Goal: Information Seeking & Learning: Learn about a topic

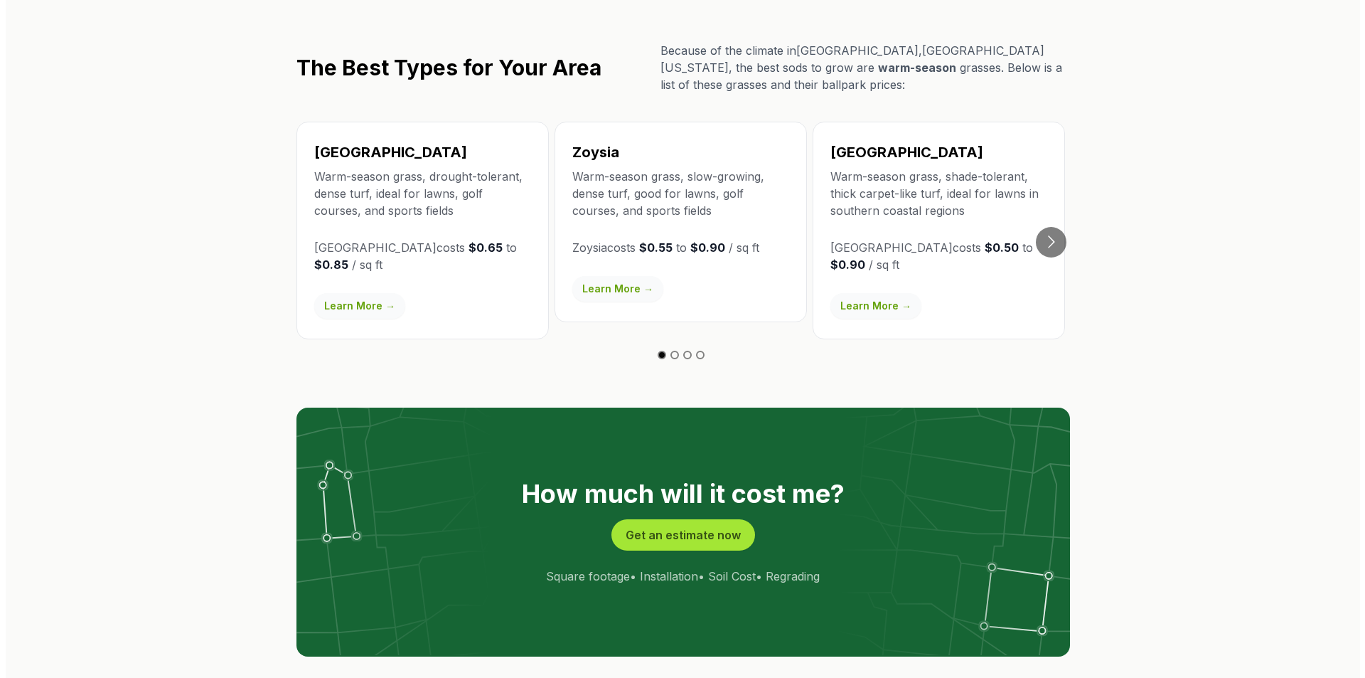
scroll to position [2489, 0]
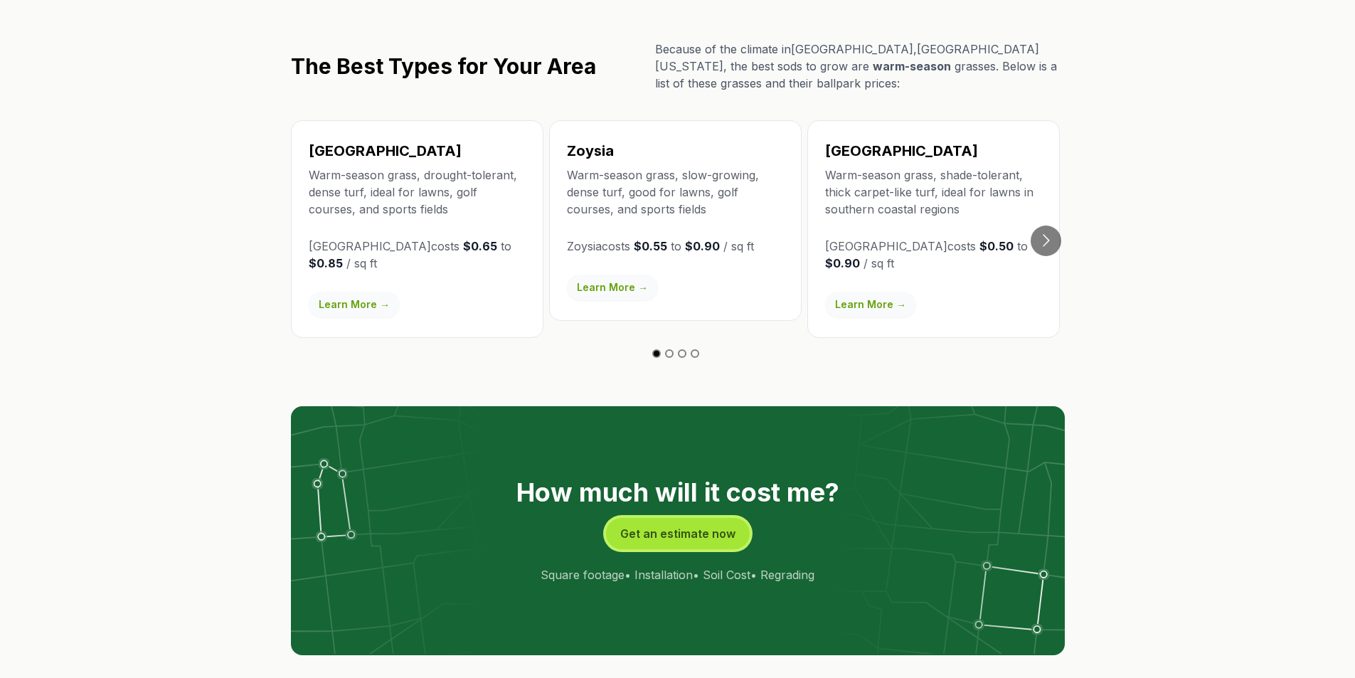
click at [645, 518] on button "Get an estimate now" at bounding box center [678, 533] width 144 height 31
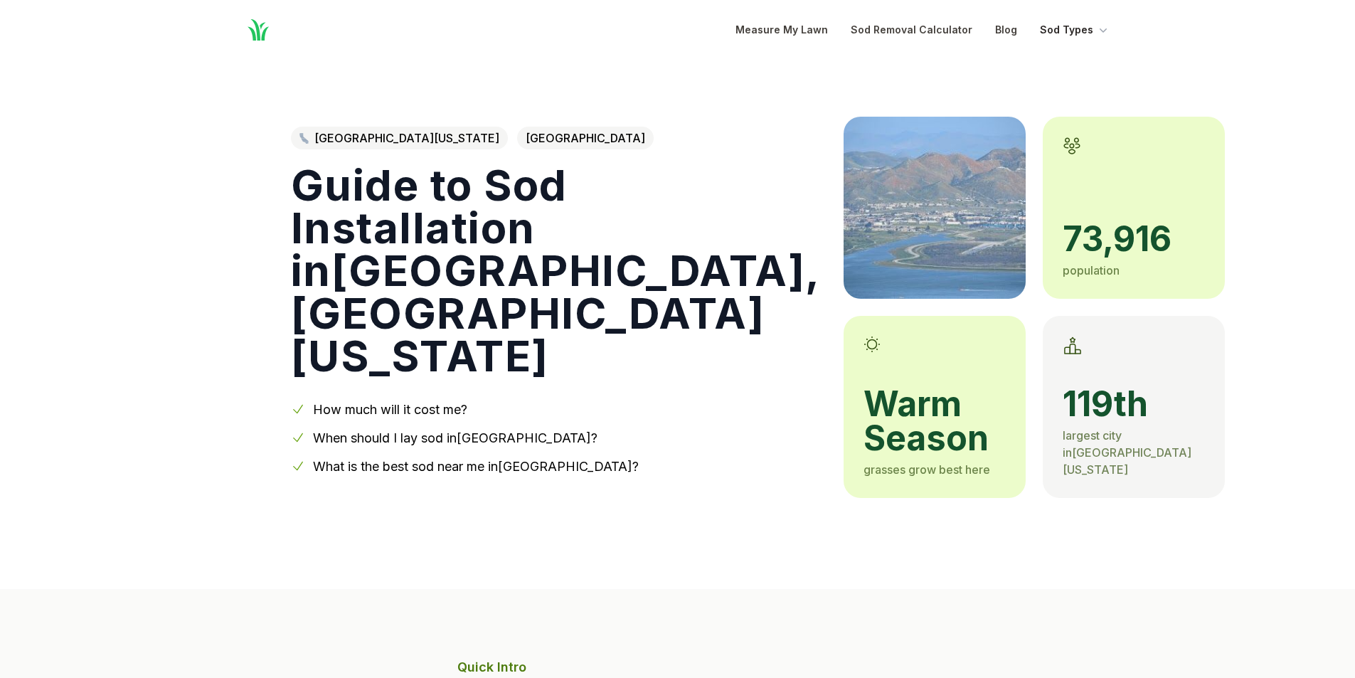
click at [1068, 31] on button "Sod Types" at bounding box center [1075, 29] width 70 height 17
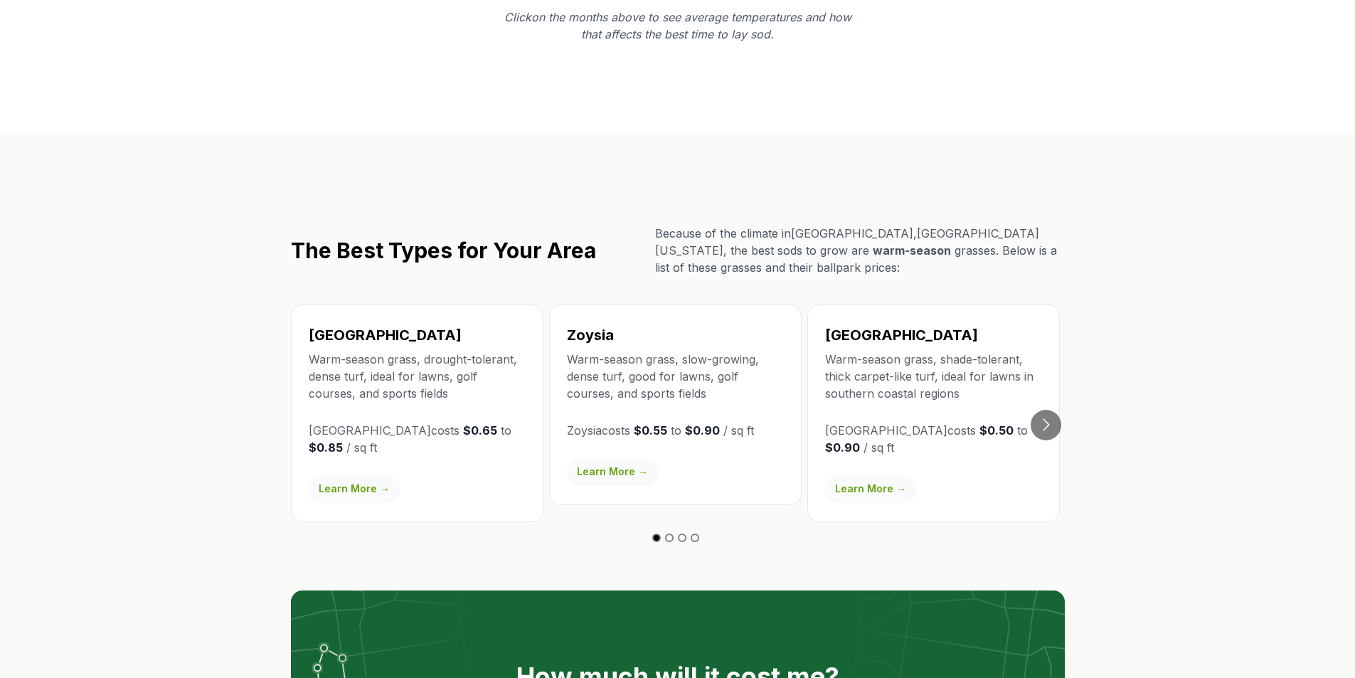
scroll to position [2346, 0]
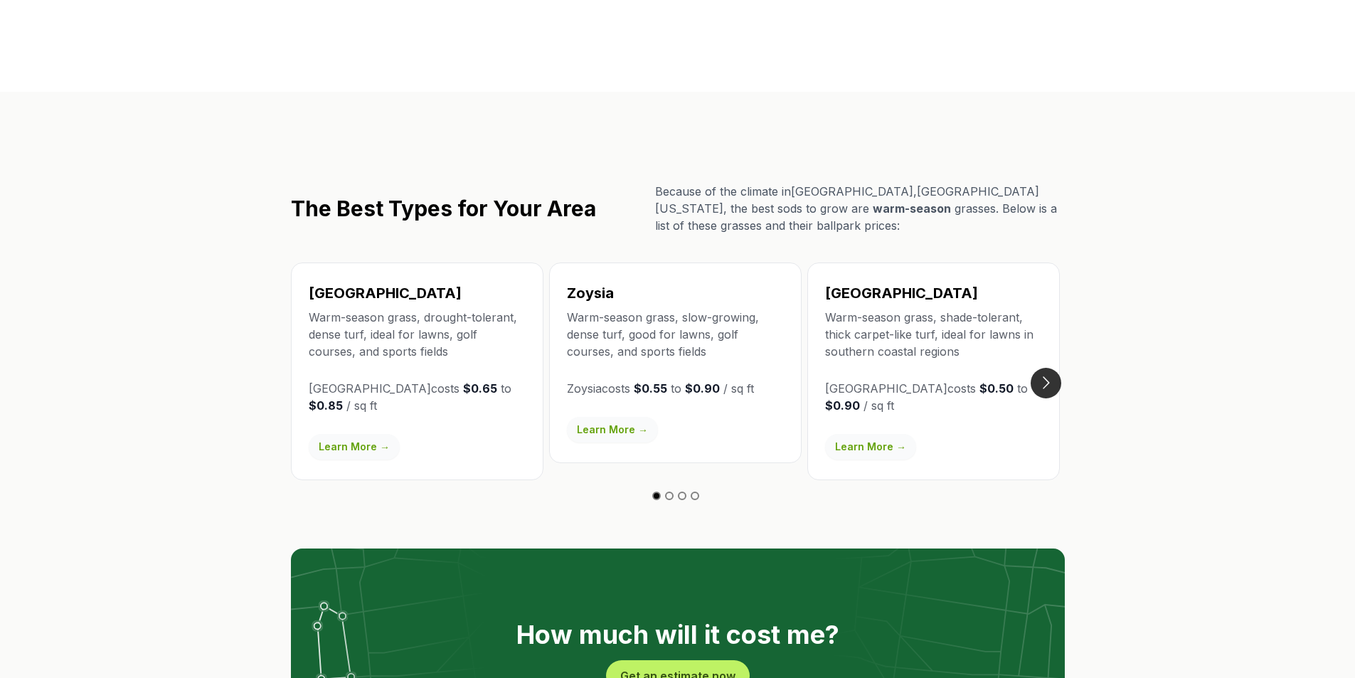
click at [1047, 368] on button "Go to next slide" at bounding box center [1045, 383] width 31 height 31
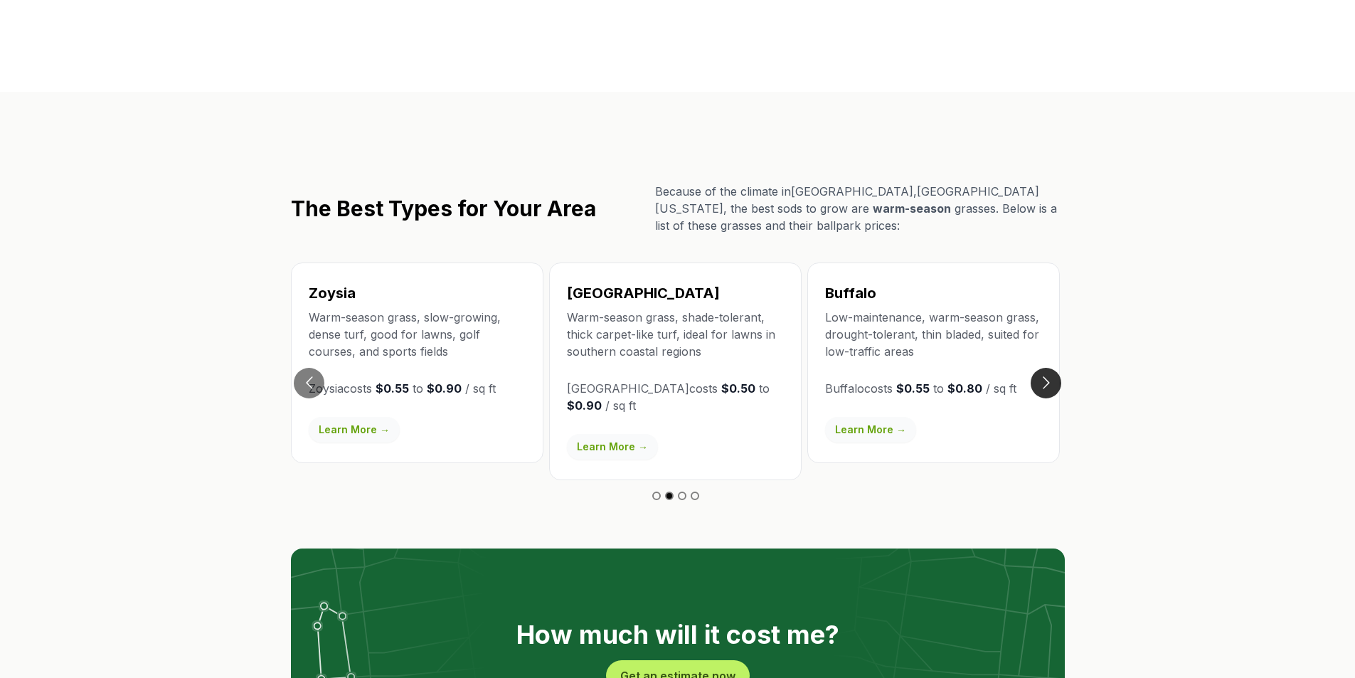
click at [1046, 368] on button "Go to next slide" at bounding box center [1045, 383] width 31 height 31
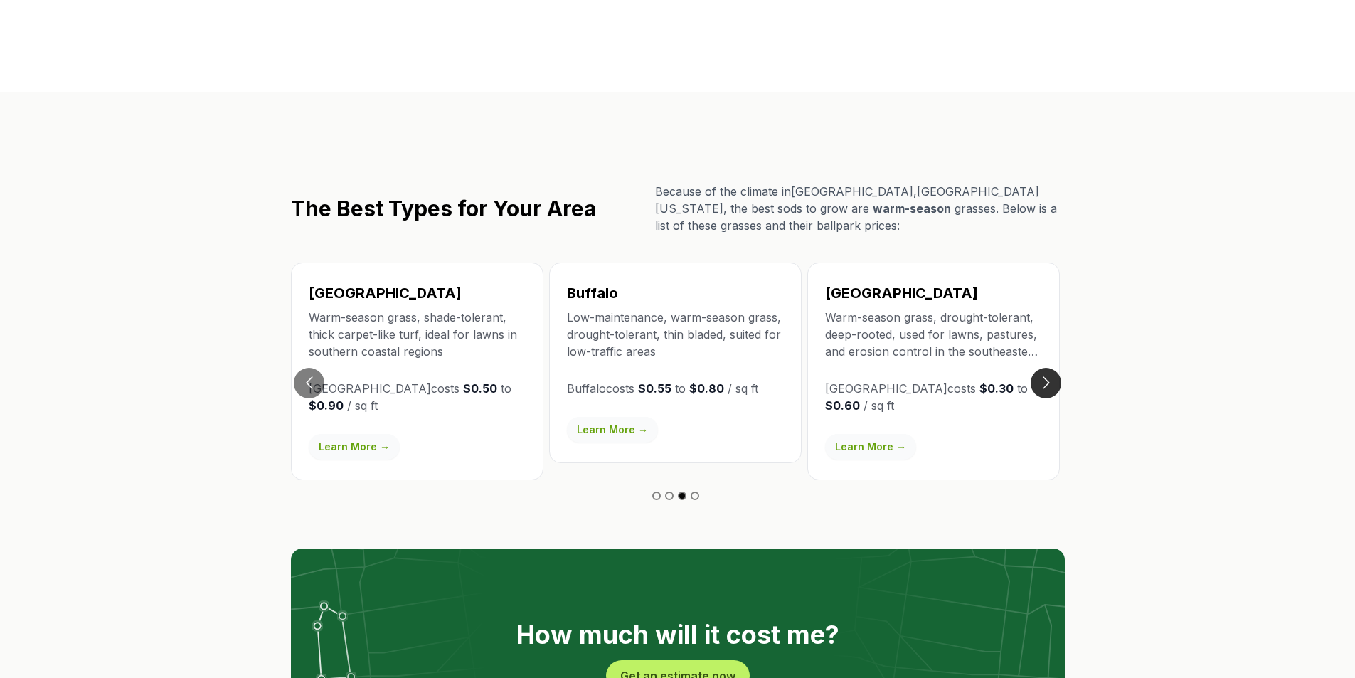
click at [1046, 368] on button "Go to next slide" at bounding box center [1045, 383] width 31 height 31
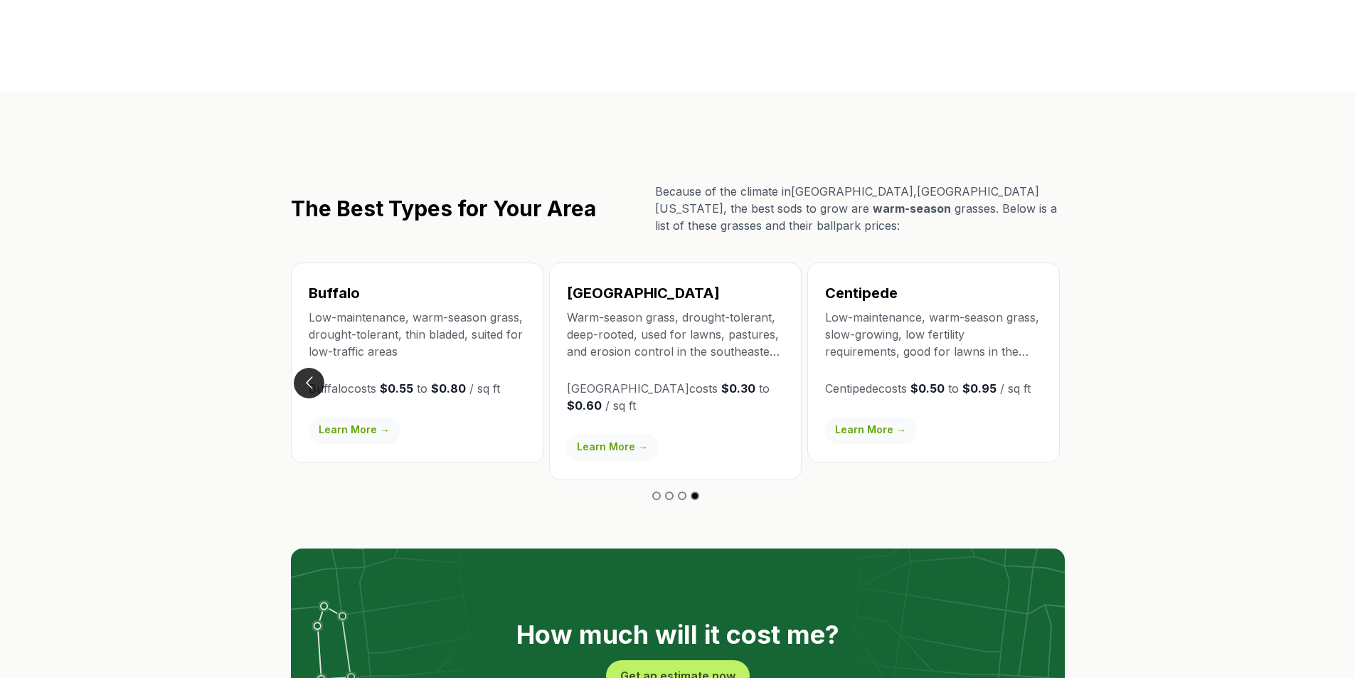
click at [306, 368] on button "Go to previous slide" at bounding box center [309, 383] width 31 height 31
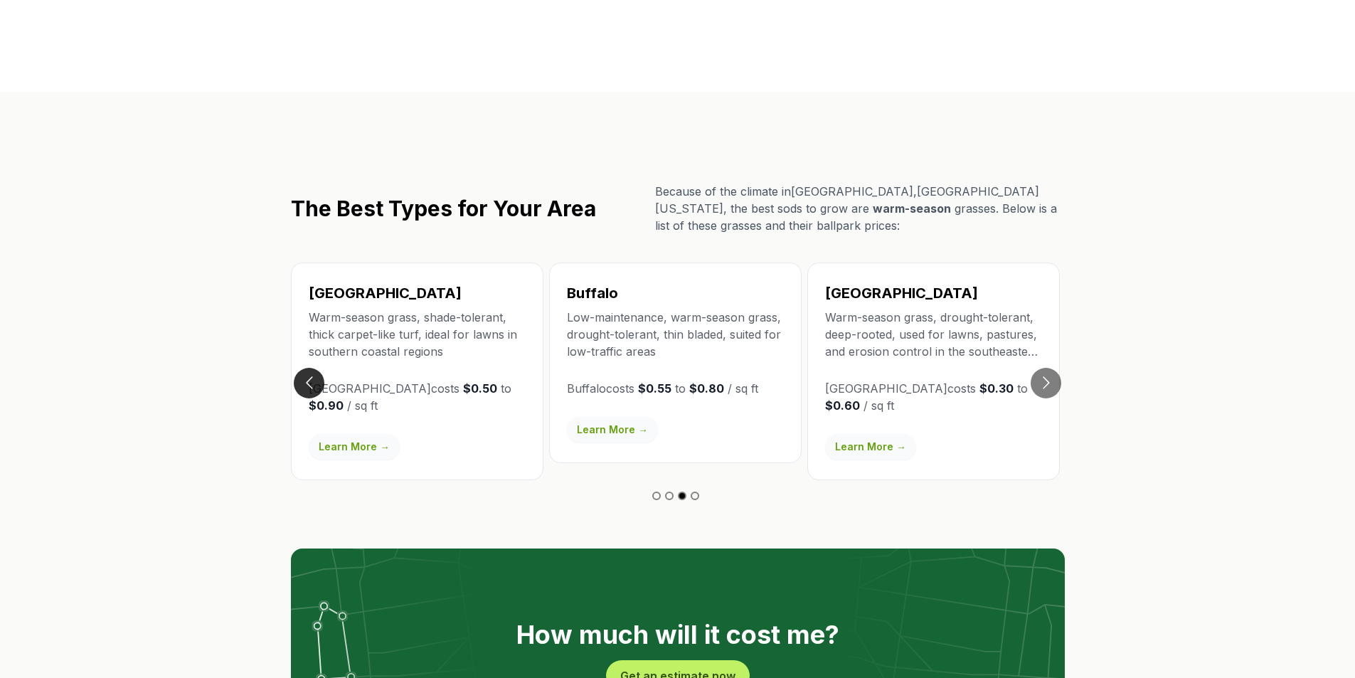
click at [297, 368] on button "Go to previous slide" at bounding box center [309, 383] width 31 height 31
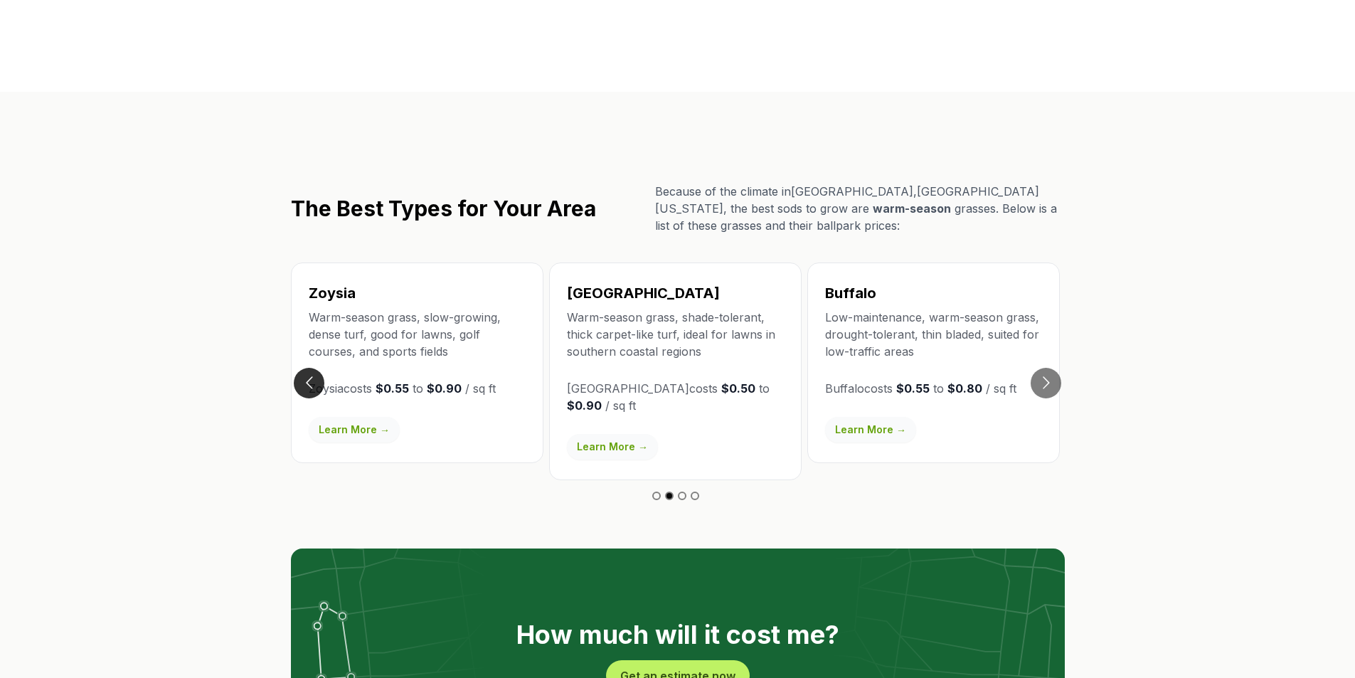
click at [314, 368] on button "Go to previous slide" at bounding box center [309, 383] width 31 height 31
